Goal: Find specific page/section: Find specific page/section

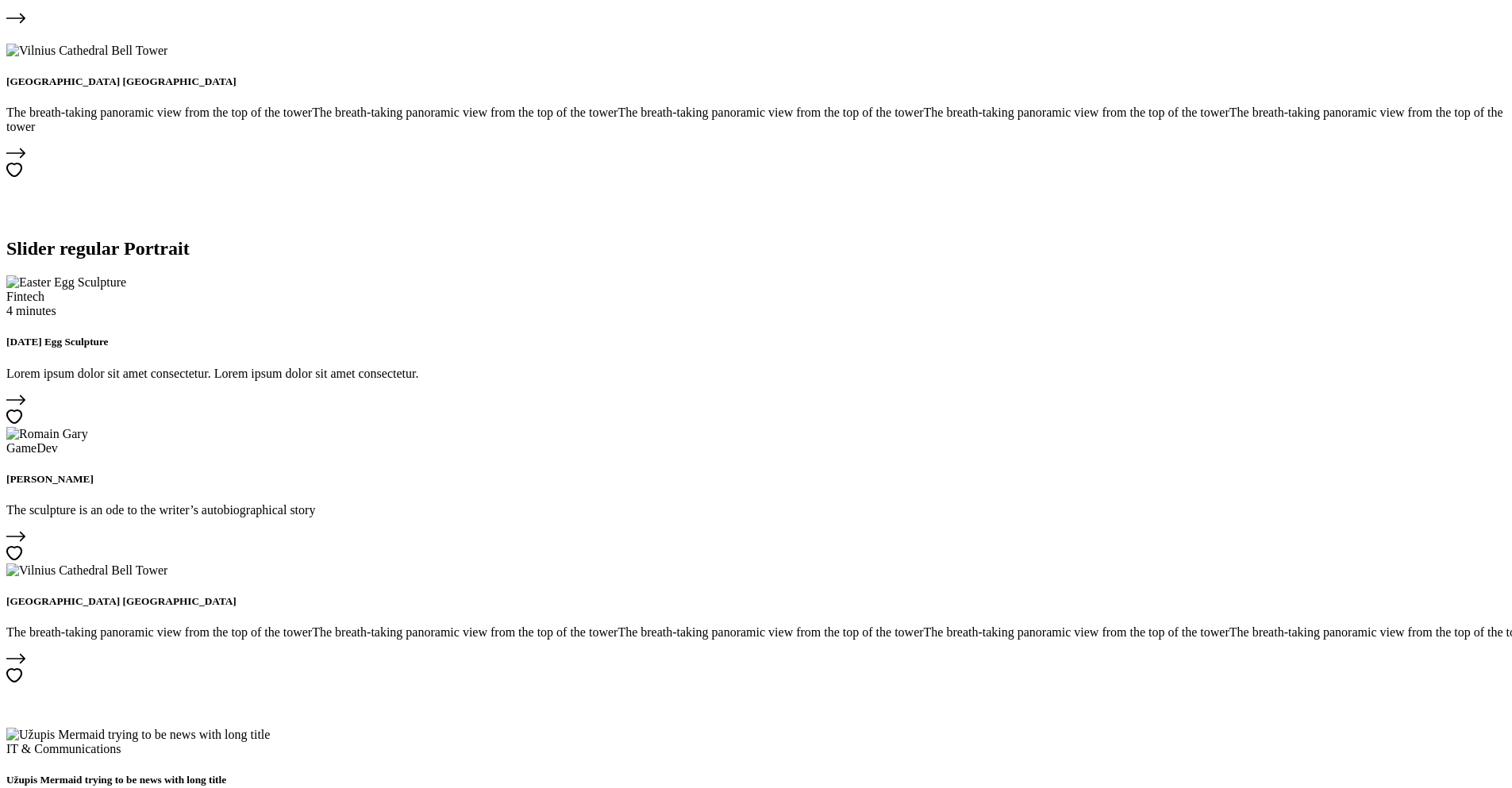
scroll to position [2267, 0]
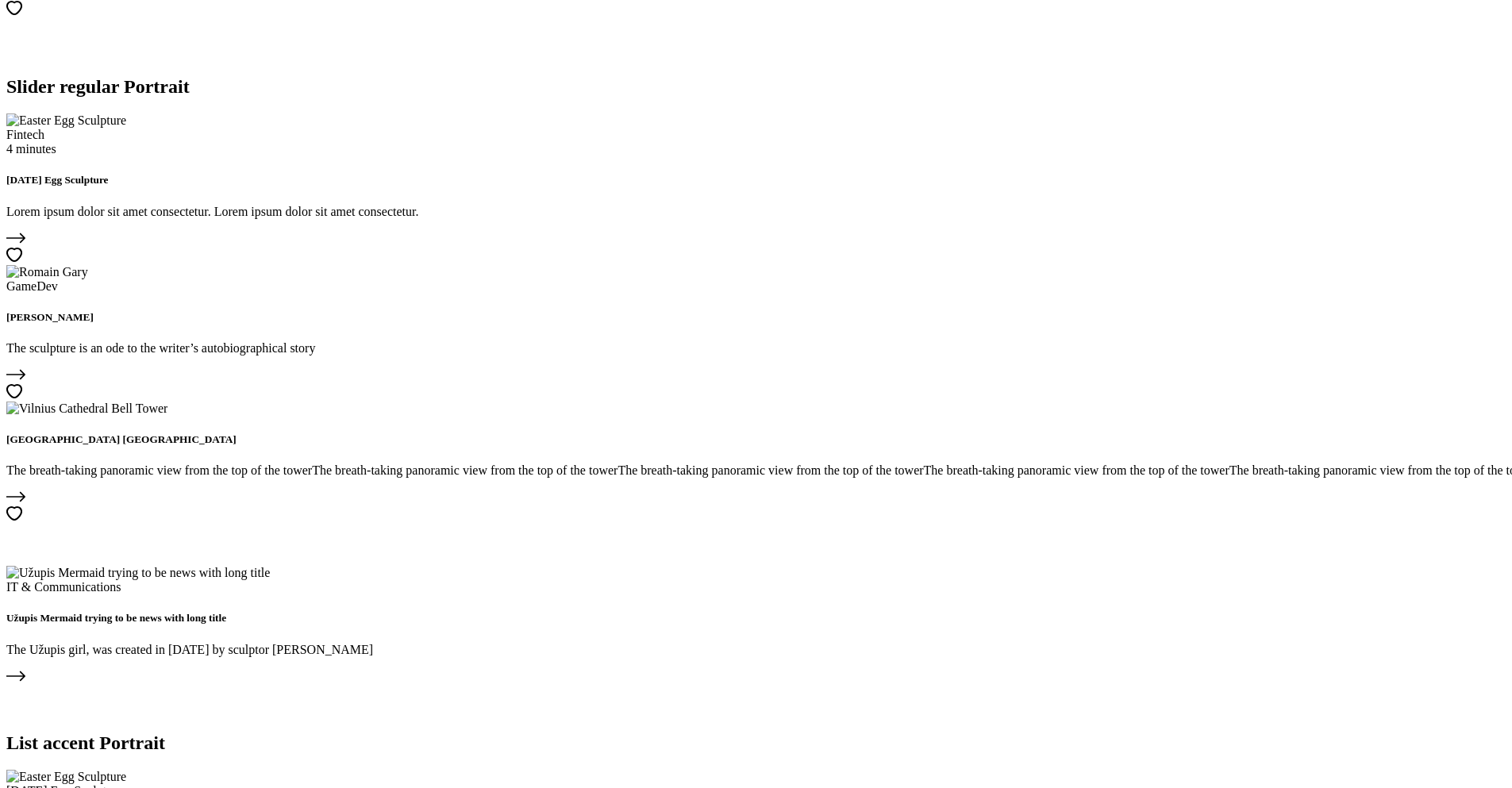
drag, startPoint x: 283, startPoint y: 203, endPoint x: 694, endPoint y: 196, distance: 411.1
copy h2 "Slider full width Portrait"
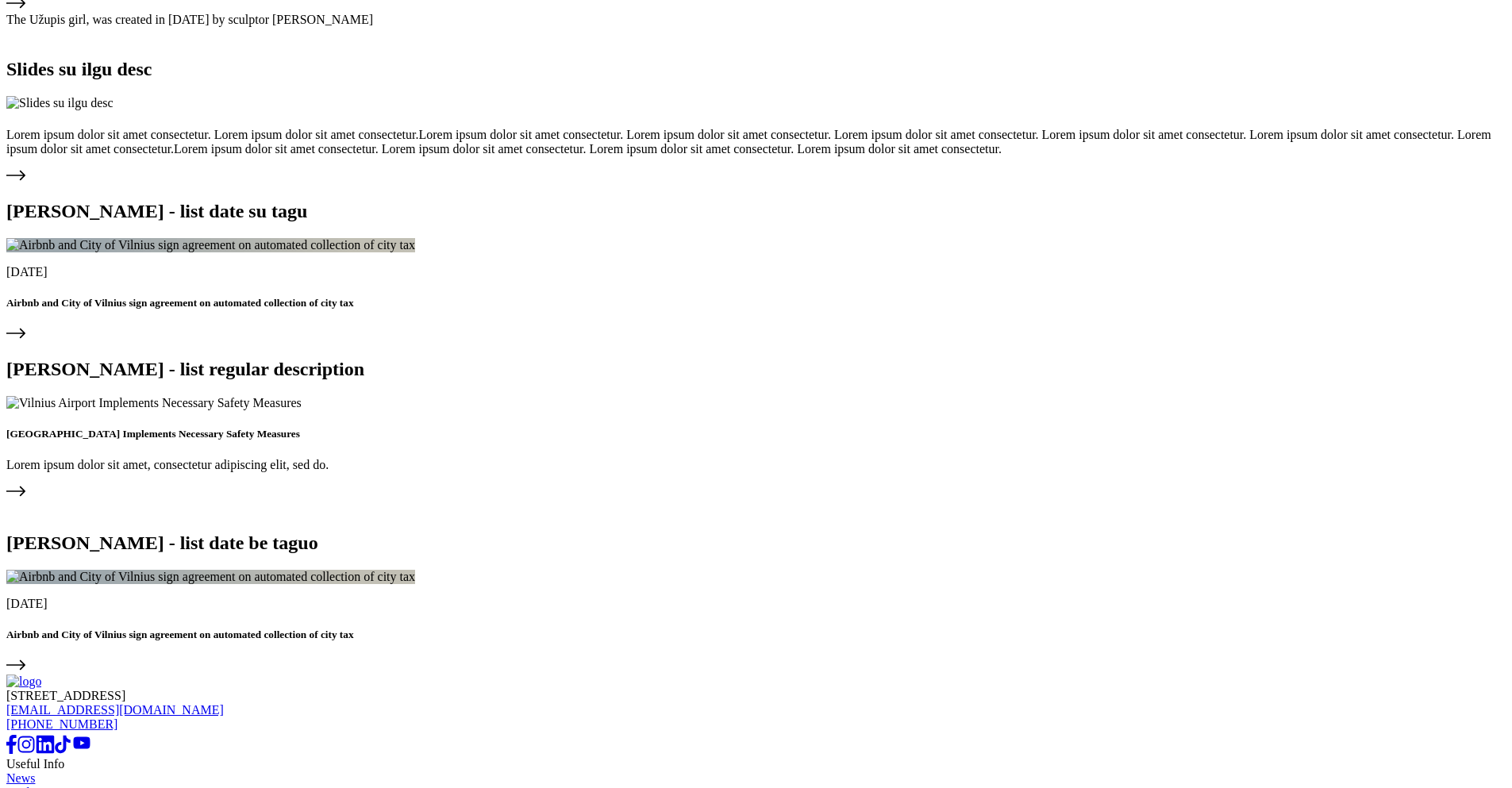
scroll to position [4844, 0]
